Goal: Find specific page/section: Find specific page/section

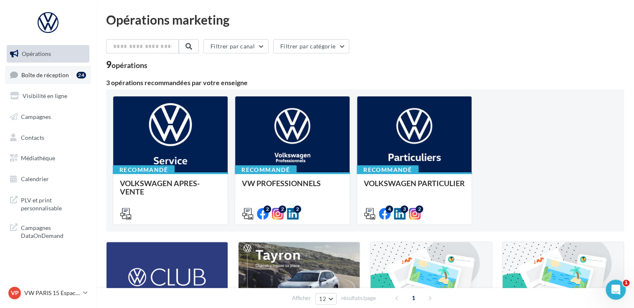
click at [46, 77] on span "Boîte de réception" at bounding box center [45, 74] width 48 height 7
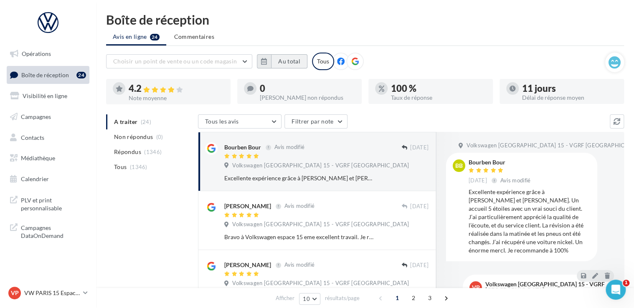
click at [300, 63] on button "Au total" at bounding box center [289, 61] width 36 height 14
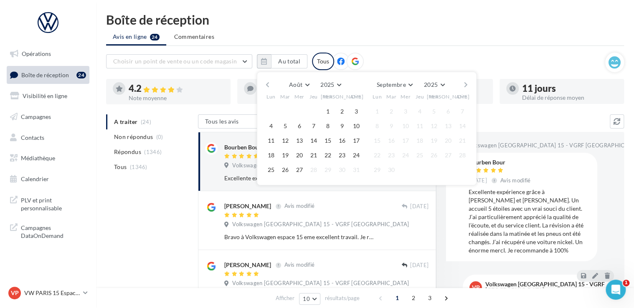
click at [265, 84] on button "button" at bounding box center [267, 85] width 7 height 12
click at [285, 110] on button "1" at bounding box center [285, 111] width 13 height 13
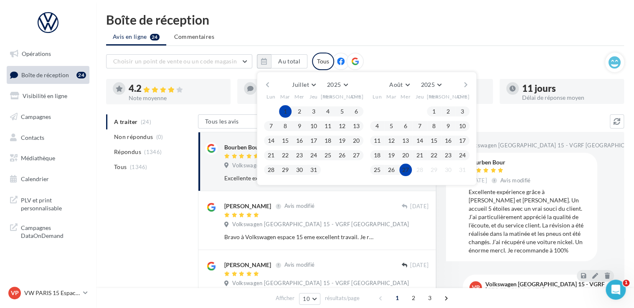
click at [410, 171] on button "27" at bounding box center [405, 170] width 13 height 13
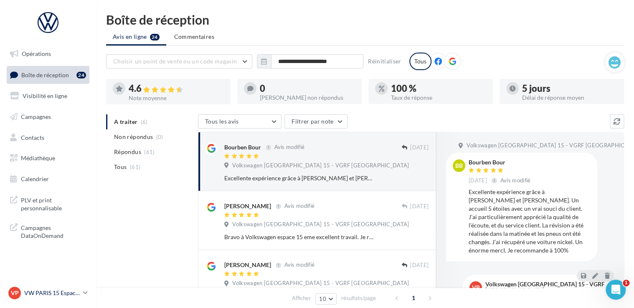
click at [75, 292] on p "VW PARIS 15 Espace Suffren" at bounding box center [52, 293] width 56 height 8
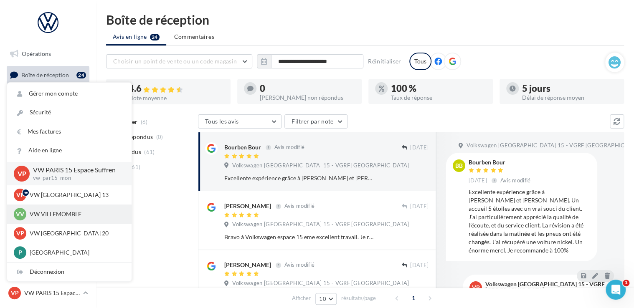
click at [60, 210] on p "VW VILLEMOMBLE" at bounding box center [76, 214] width 92 height 8
